Goal: Task Accomplishment & Management: Use online tool/utility

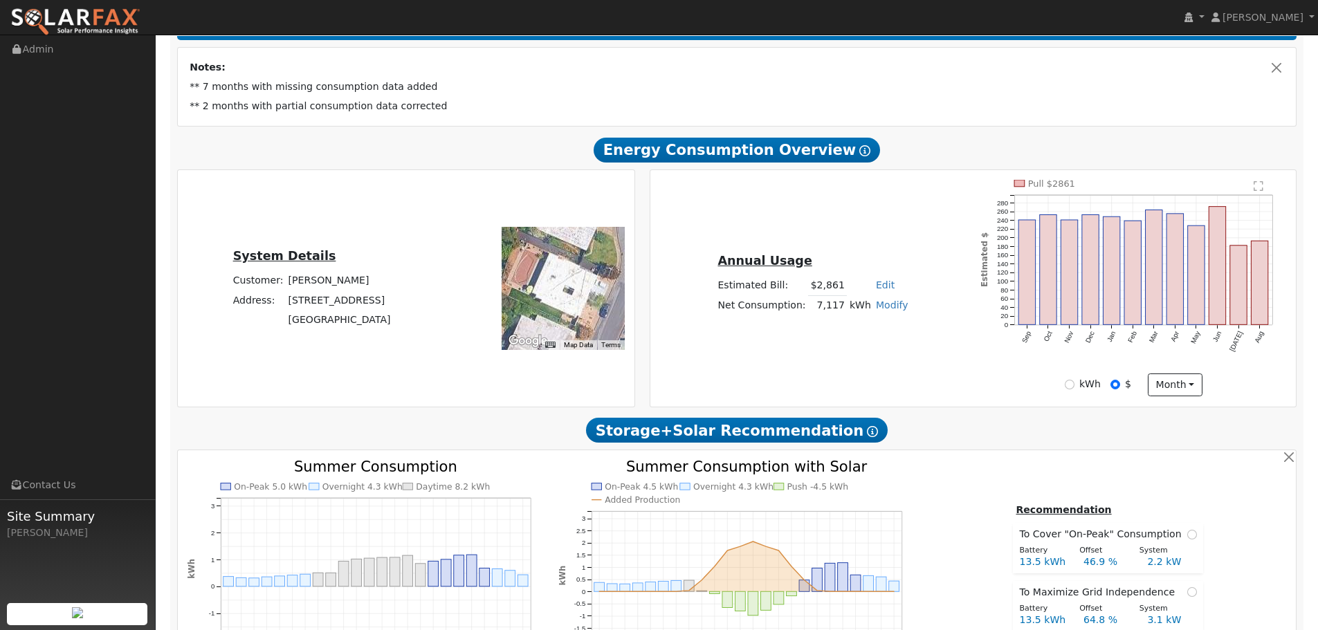
scroll to position [3, 0]
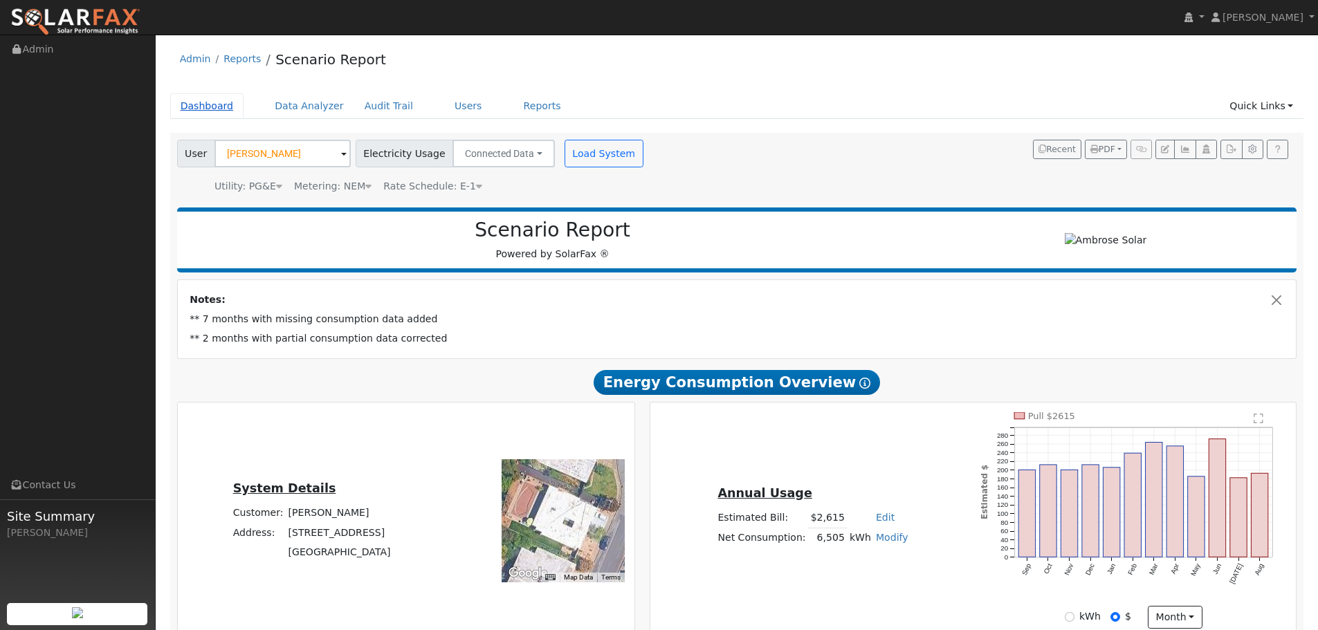
click at [202, 111] on link "Dashboard" at bounding box center [207, 106] width 74 height 26
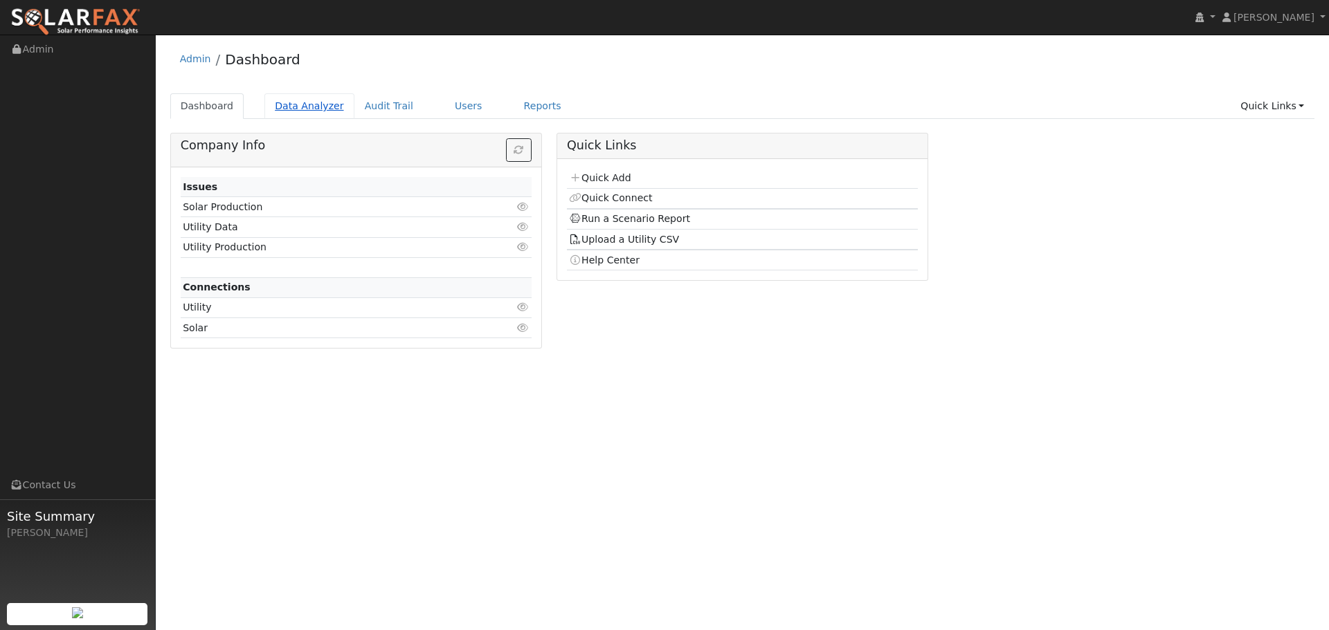
click at [302, 96] on link "Data Analyzer" at bounding box center [309, 106] width 90 height 26
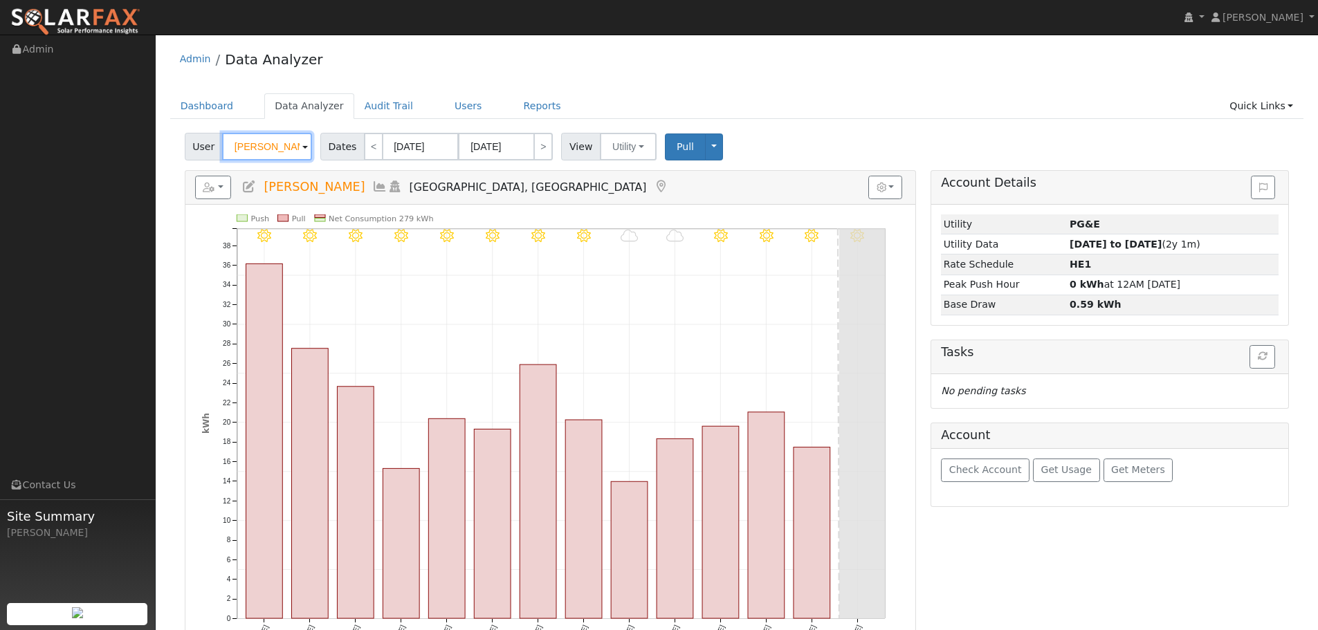
click at [278, 154] on input "[PERSON_NAME]" at bounding box center [267, 147] width 90 height 28
click at [278, 147] on input "[PERSON_NAME]" at bounding box center [267, 147] width 90 height 28
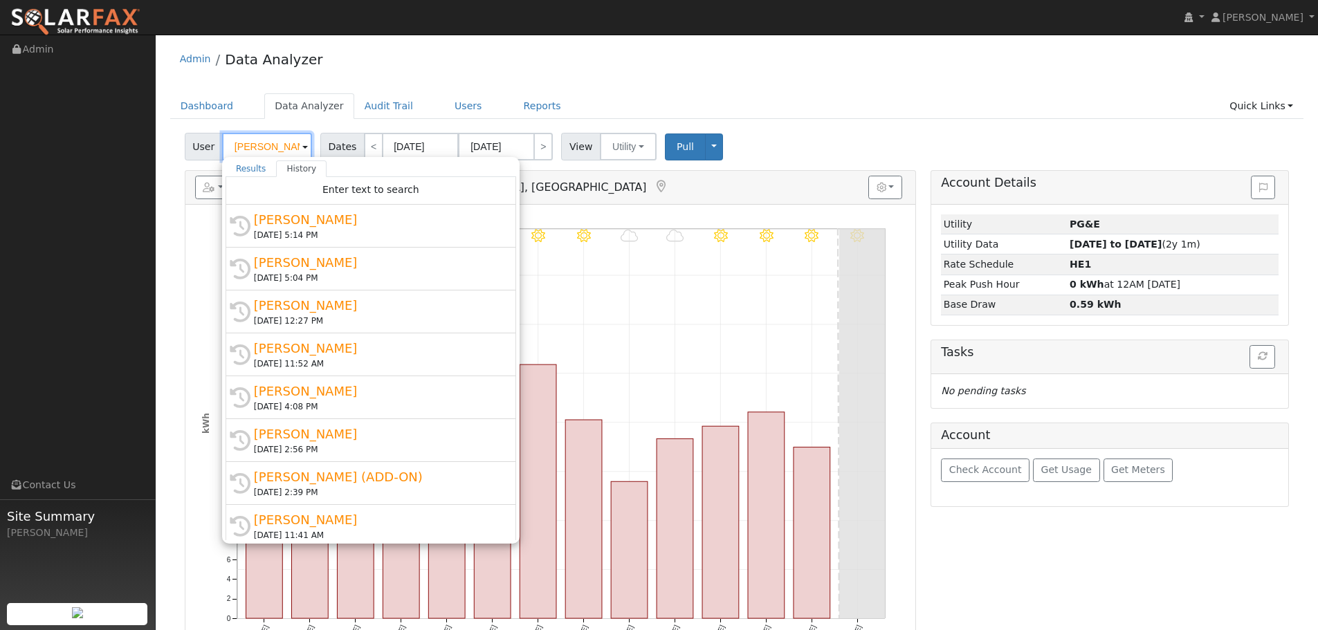
click at [278, 147] on input "[PERSON_NAME]" at bounding box center [267, 147] width 90 height 28
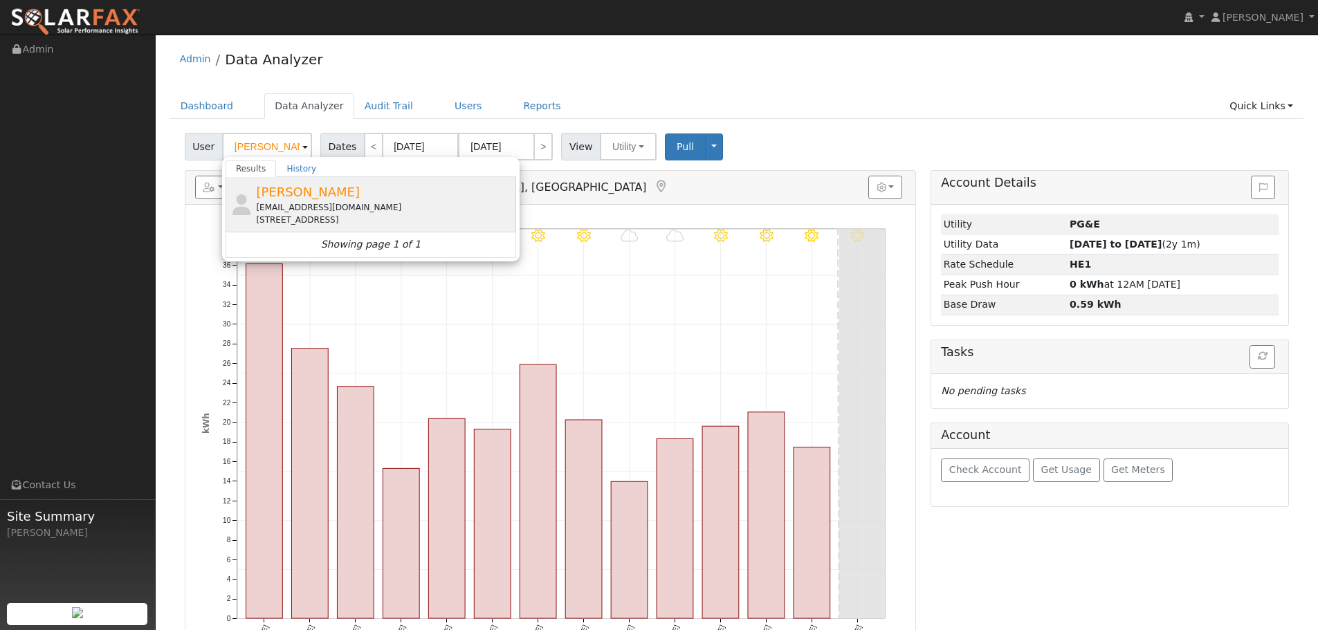
click at [337, 210] on div "[EMAIL_ADDRESS][DOMAIN_NAME]" at bounding box center [384, 207] width 257 height 12
type input "[PERSON_NAME]"
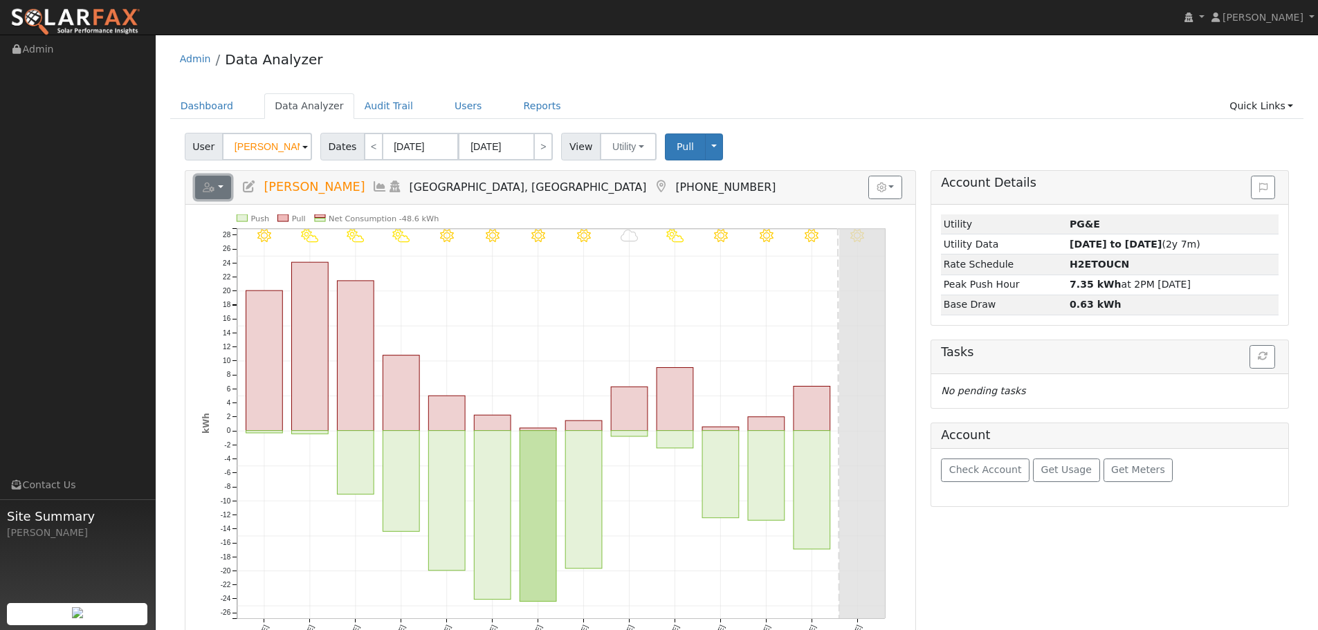
click at [225, 187] on button "button" at bounding box center [213, 188] width 37 height 24
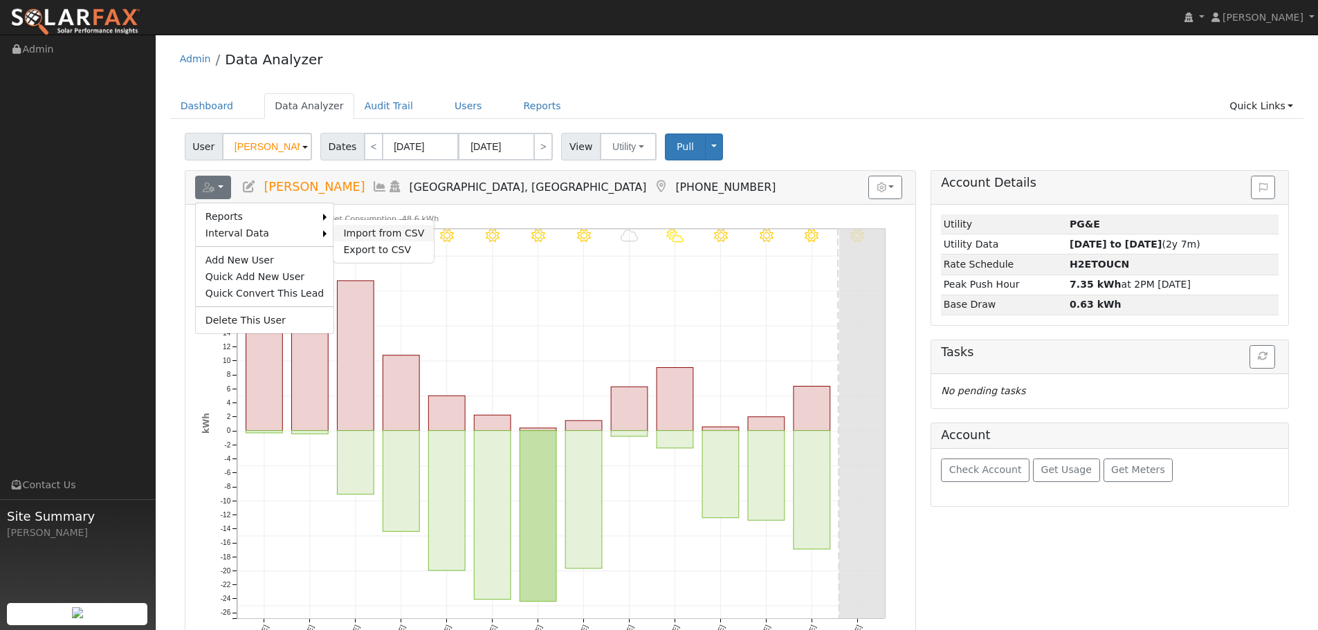
click at [352, 225] on link "Import from CSV" at bounding box center [384, 233] width 100 height 17
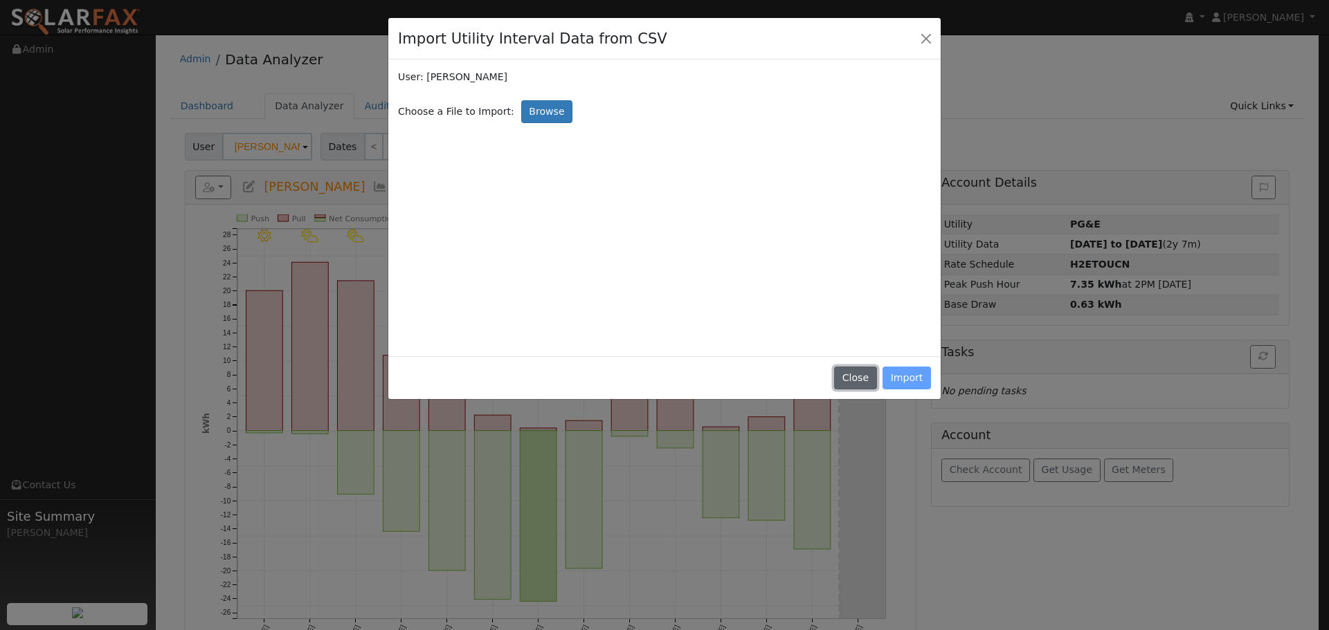
drag, startPoint x: 867, startPoint y: 377, endPoint x: 807, endPoint y: 354, distance: 64.4
click at [862, 372] on button "Close" at bounding box center [855, 379] width 42 height 24
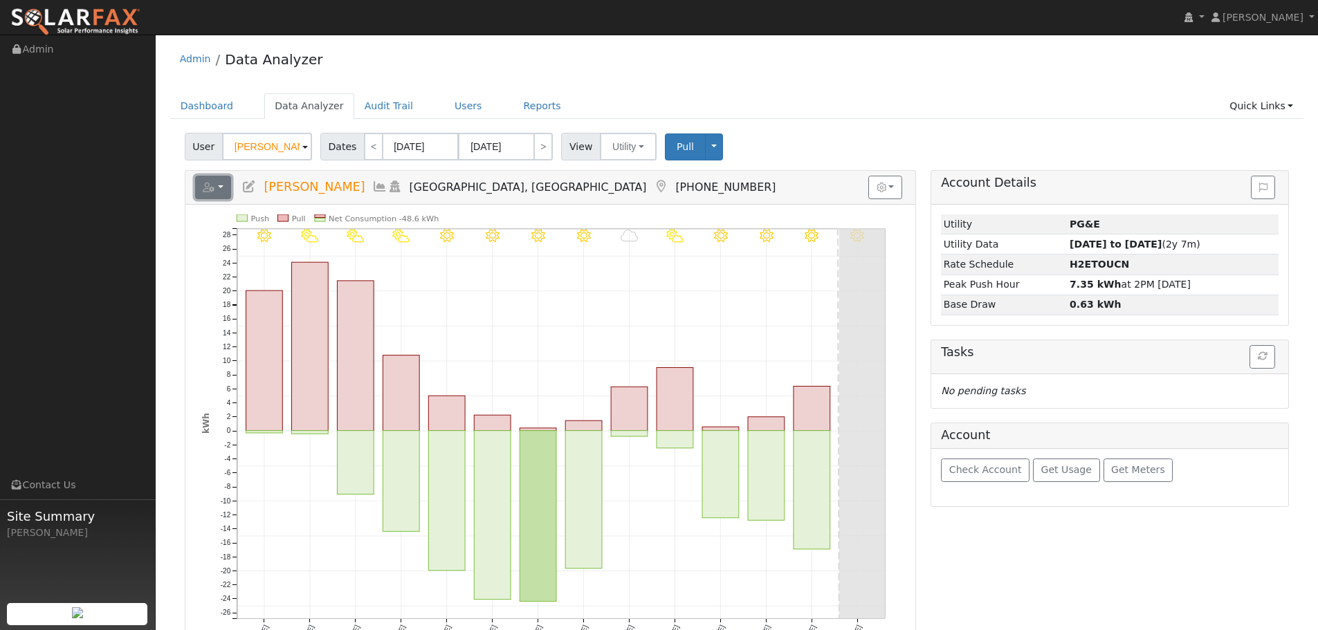
click at [196, 183] on button "button" at bounding box center [213, 188] width 37 height 24
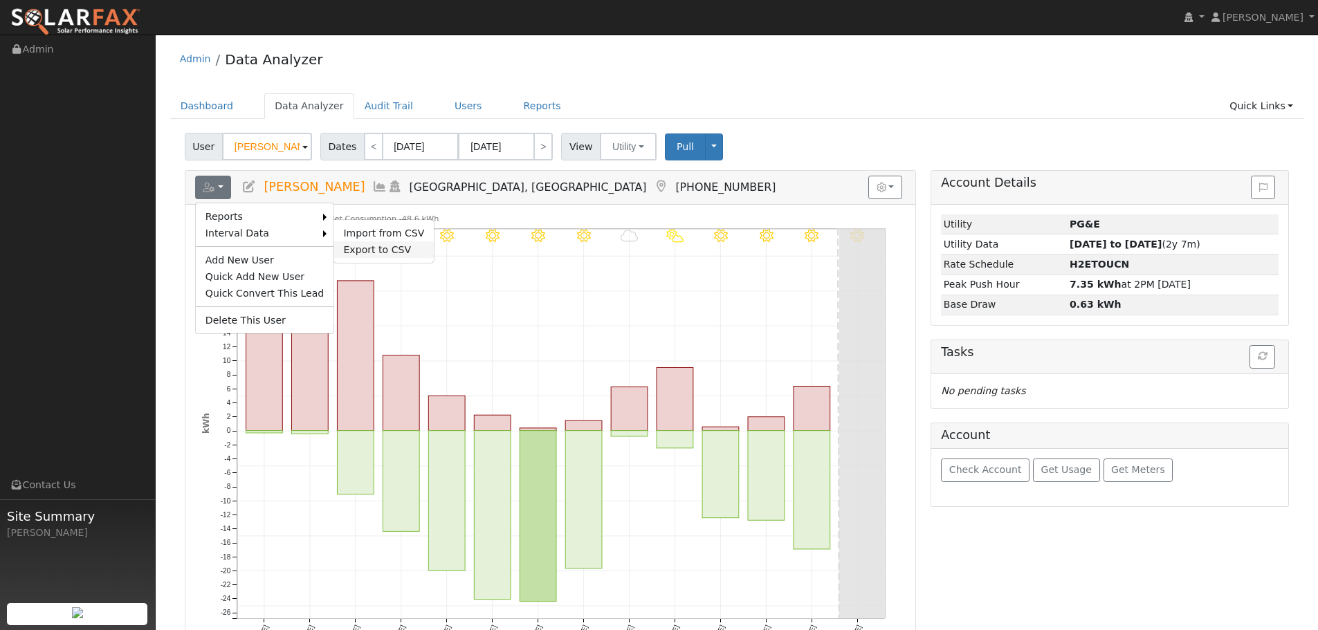
click at [339, 246] on link "Export to CSV" at bounding box center [384, 250] width 100 height 17
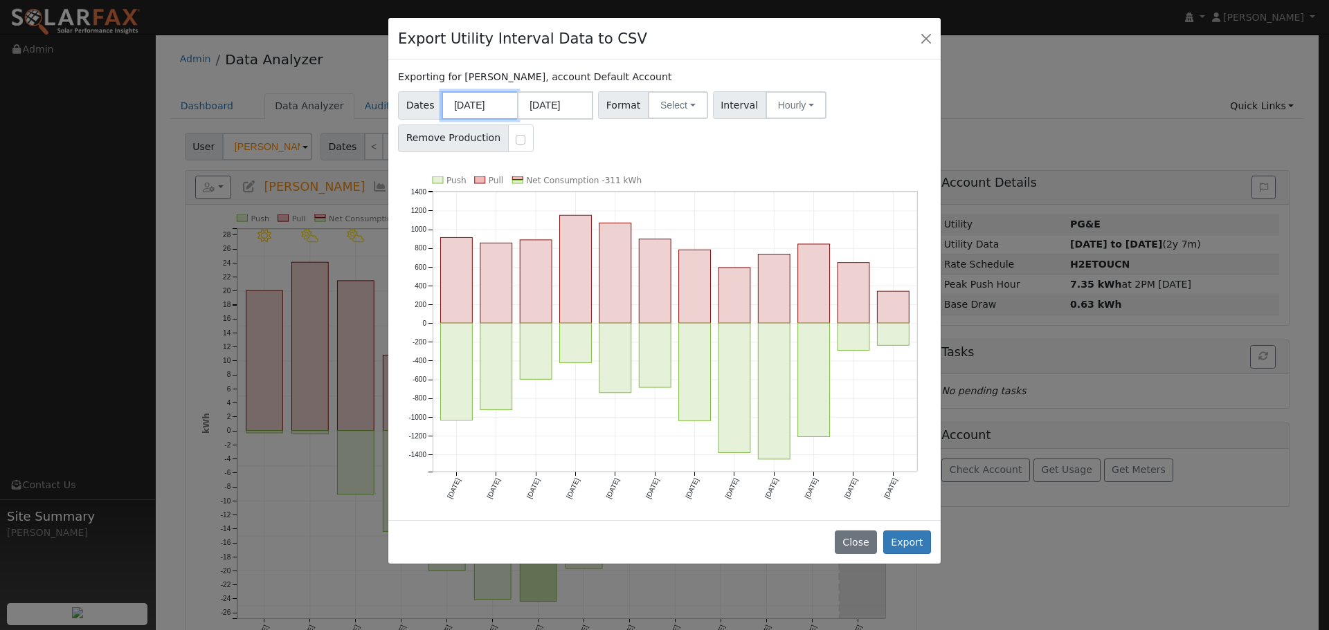
click at [478, 109] on input "[DATE]" at bounding box center [480, 105] width 76 height 28
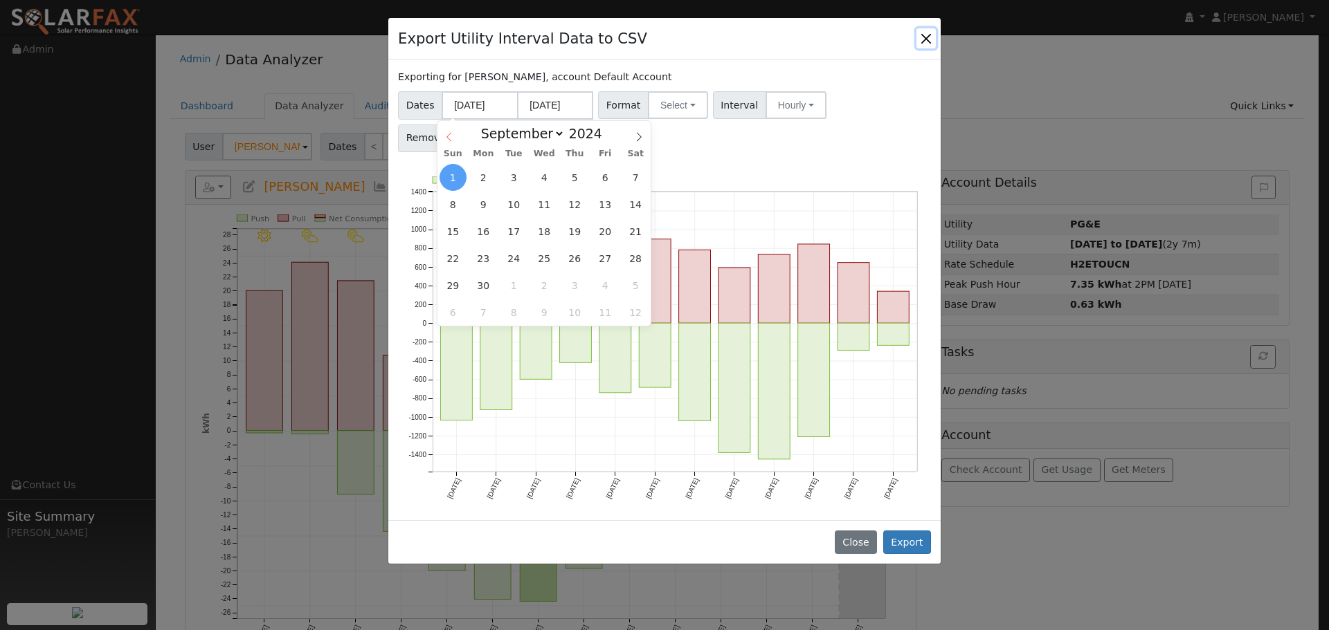
click at [457, 136] on span at bounding box center [449, 133] width 24 height 24
click at [636, 134] on icon at bounding box center [639, 137] width 10 height 10
select select "8"
click at [590, 136] on input "2024" at bounding box center [590, 133] width 50 height 15
click at [605, 141] on span at bounding box center [610, 138] width 10 height 8
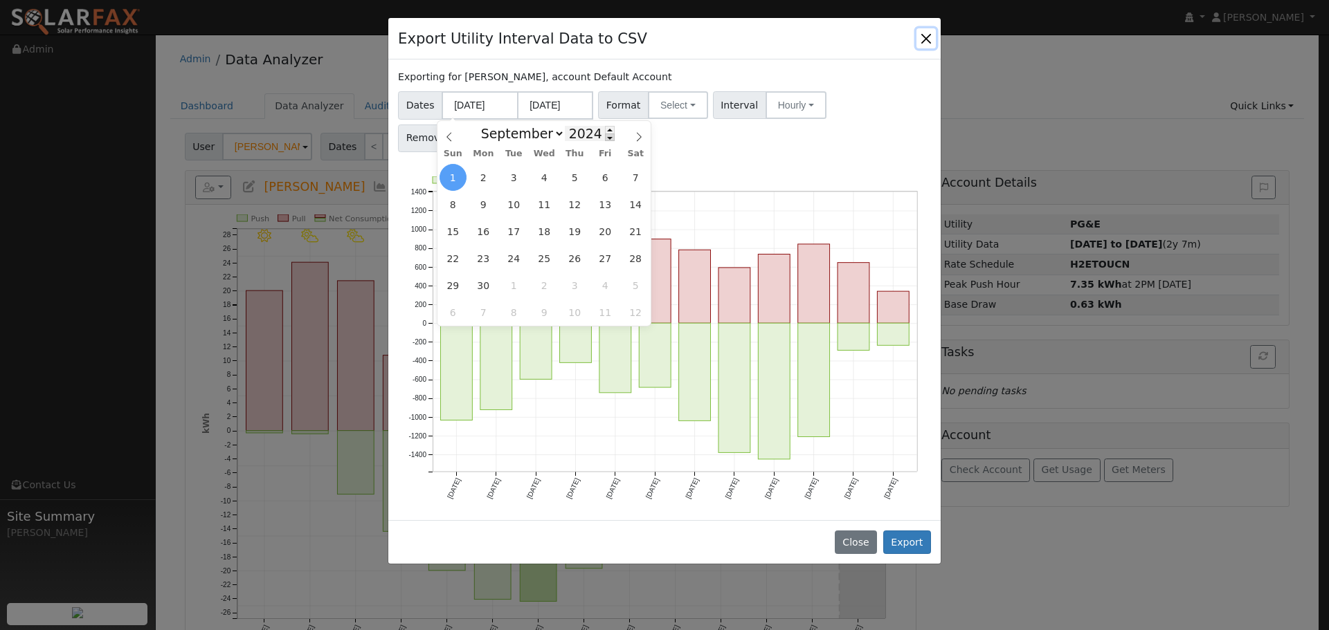
type input "2023"
click at [610, 172] on span "1" at bounding box center [605, 177] width 27 height 27
type input "[DATE]"
